Goal: Task Accomplishment & Management: Use online tool/utility

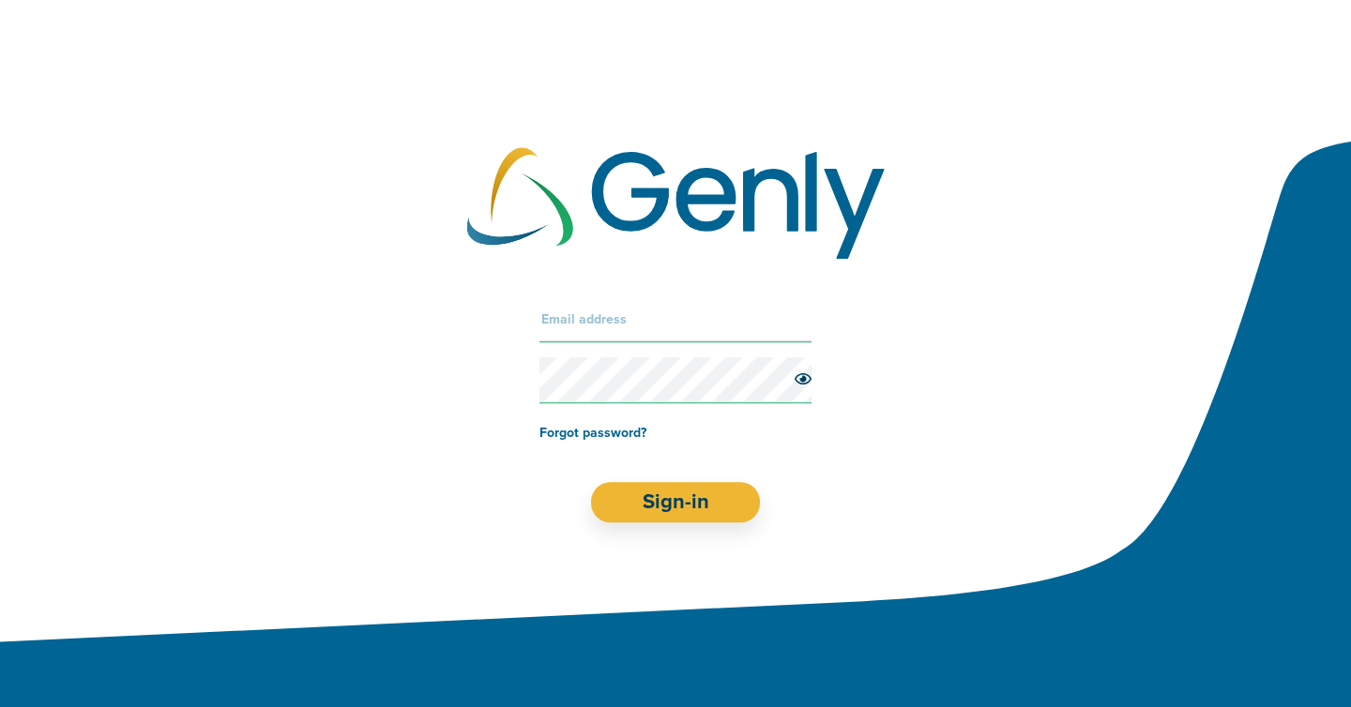
click at [674, 316] on input "text" at bounding box center [675, 319] width 272 height 45
type input "[PERSON_NAME][EMAIL_ADDRESS][DOMAIN_NAME]"
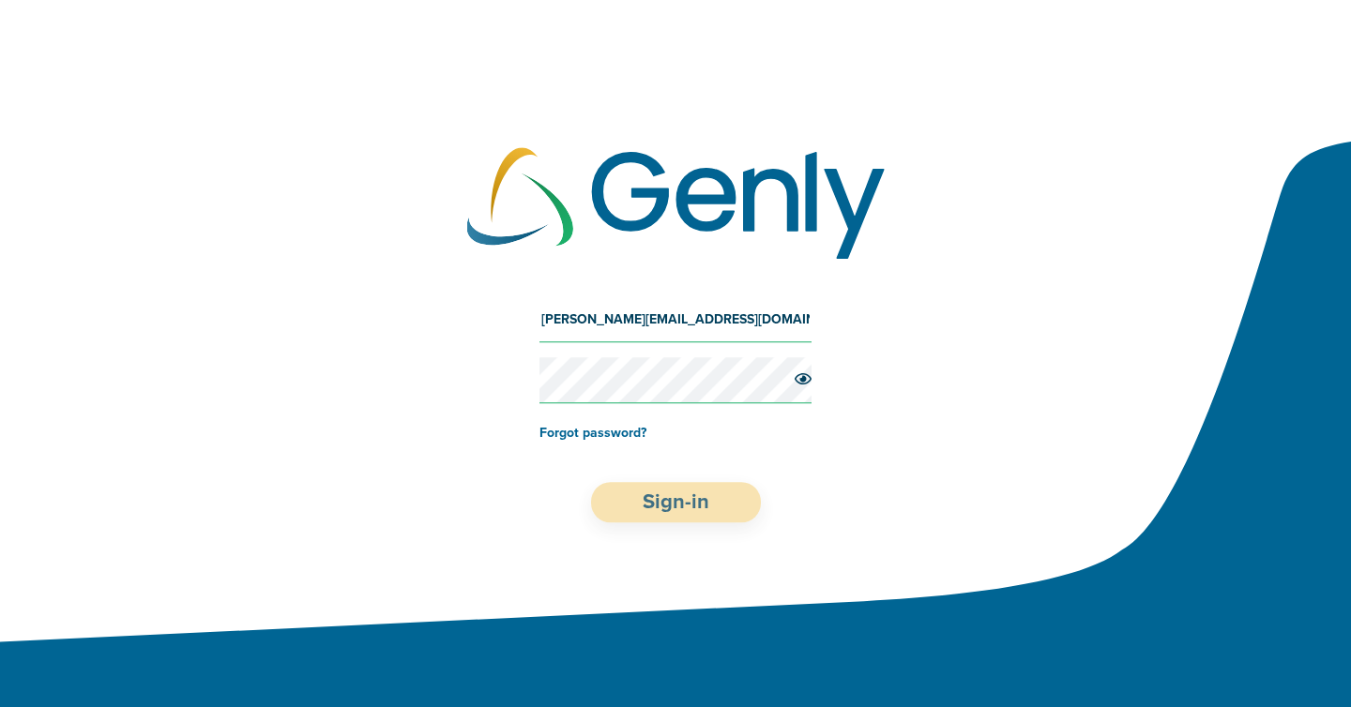
click at [686, 484] on button "Sign-in" at bounding box center [676, 502] width 170 height 40
